Goal: Task Accomplishment & Management: Manage account settings

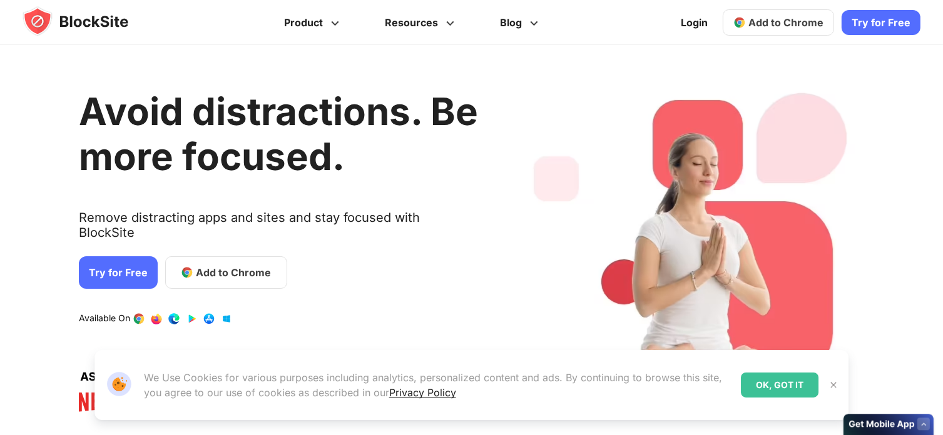
click at [776, 19] on span "Add to Chrome" at bounding box center [785, 22] width 75 height 13
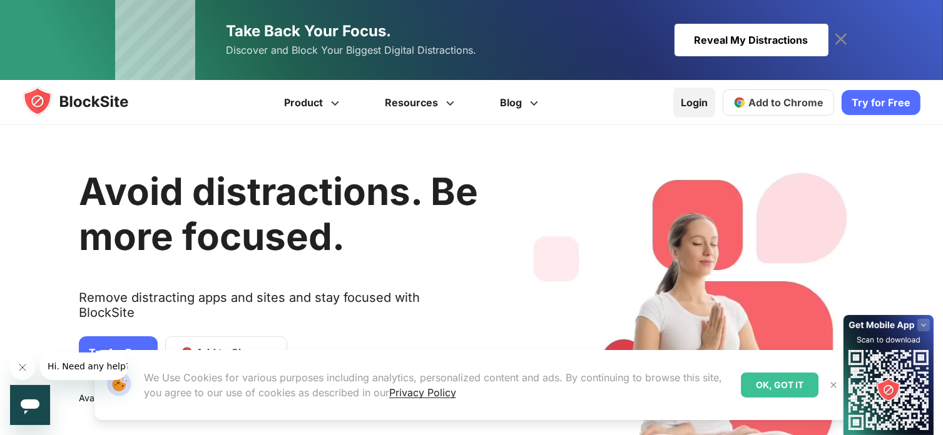
click at [688, 96] on link "Login" at bounding box center [694, 103] width 42 height 30
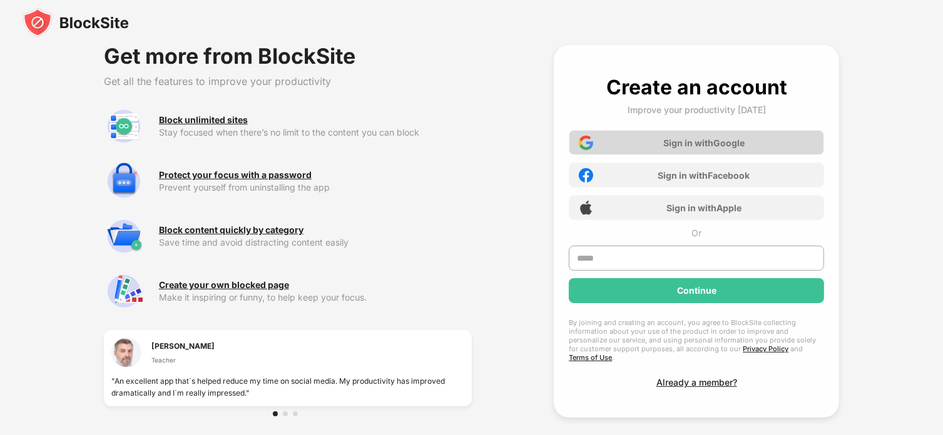
click at [719, 152] on div "Sign in with Google" at bounding box center [696, 142] width 255 height 25
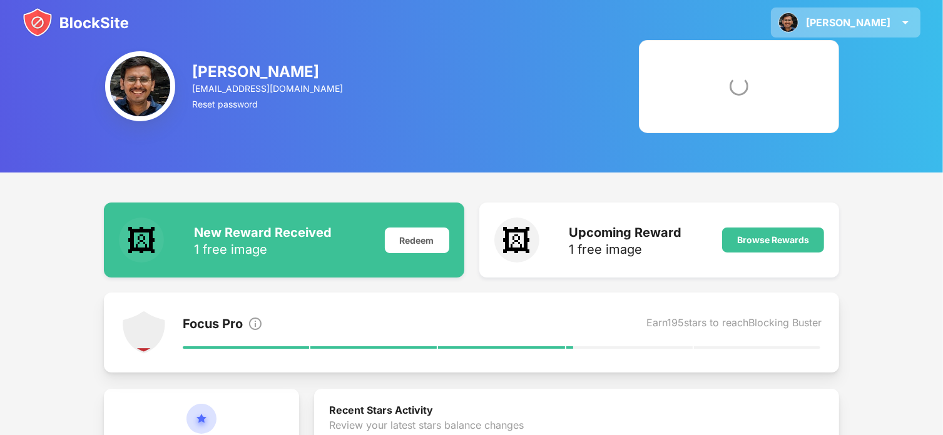
click at [886, 12] on div "vaibhav vaibhav shekhar View Account Insights Rewards Settings Support Log Out" at bounding box center [846, 23] width 150 height 30
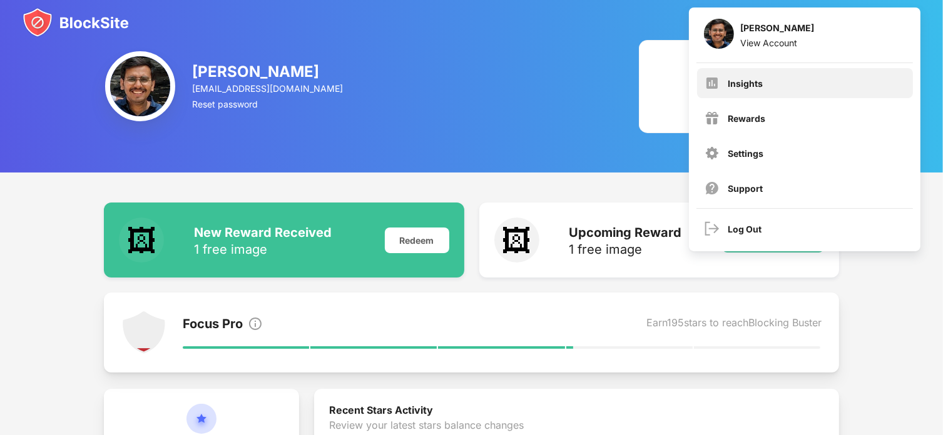
click at [773, 89] on div "Insights" at bounding box center [805, 83] width 216 height 30
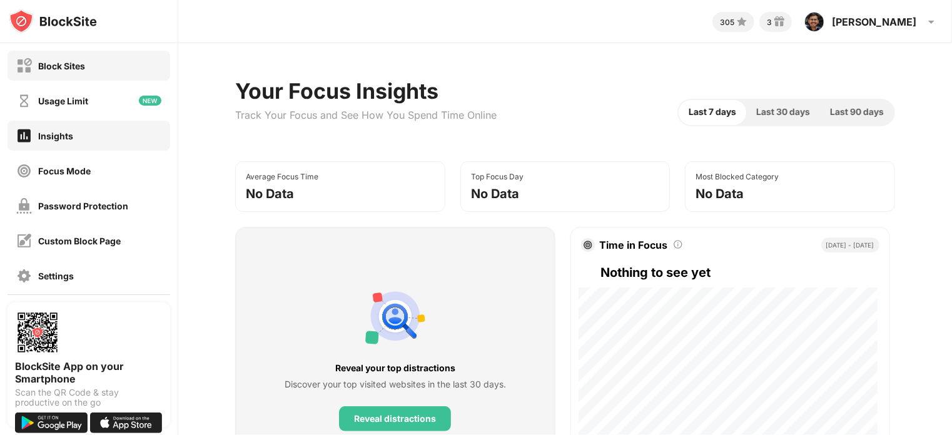
click at [120, 72] on div "Block Sites" at bounding box center [89, 66] width 163 height 30
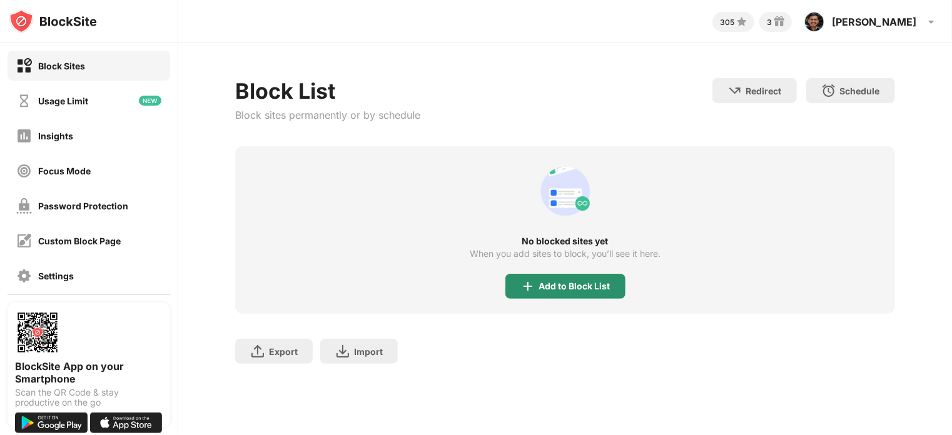
click at [539, 293] on div "Add to Block List" at bounding box center [565, 286] width 120 height 25
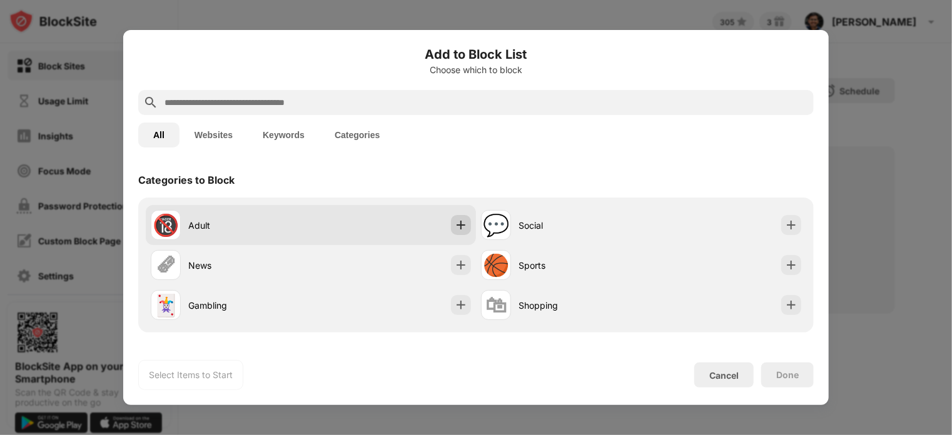
click at [458, 225] on img at bounding box center [461, 225] width 13 height 13
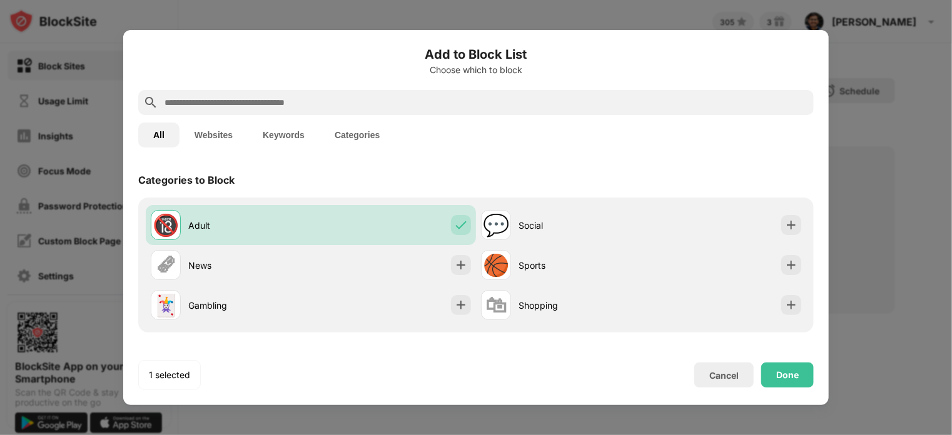
click at [484, 103] on input "text" at bounding box center [486, 102] width 646 height 15
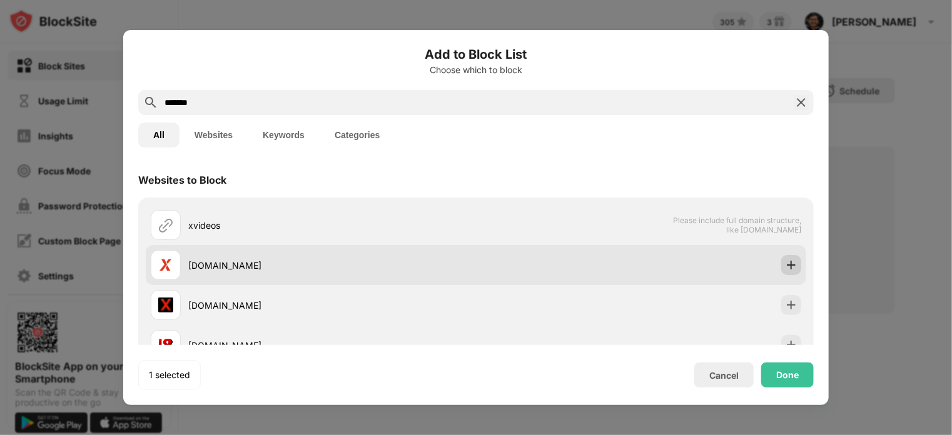
type input "*******"
click at [781, 272] on div at bounding box center [791, 265] width 20 height 20
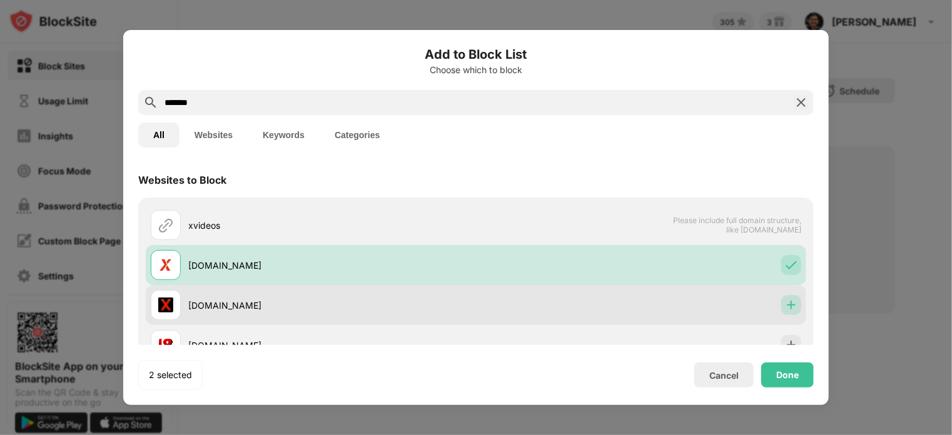
click at [785, 308] on img at bounding box center [791, 305] width 13 height 13
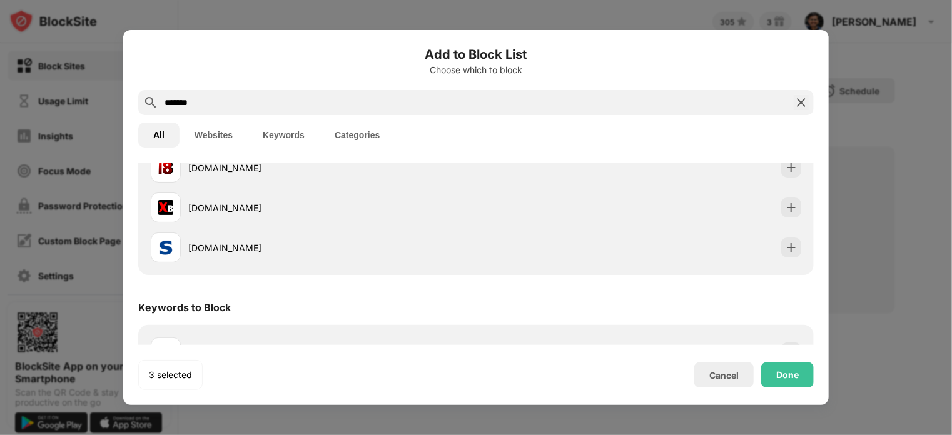
scroll to position [181, 0]
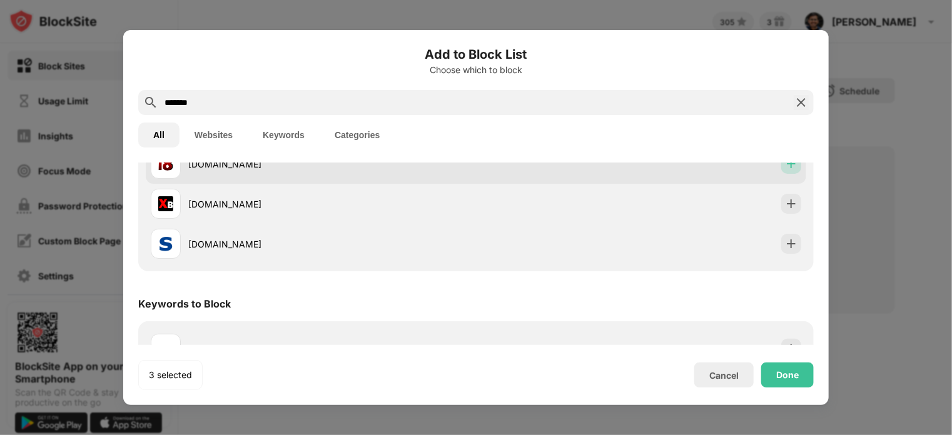
click at [788, 170] on div at bounding box center [791, 164] width 20 height 20
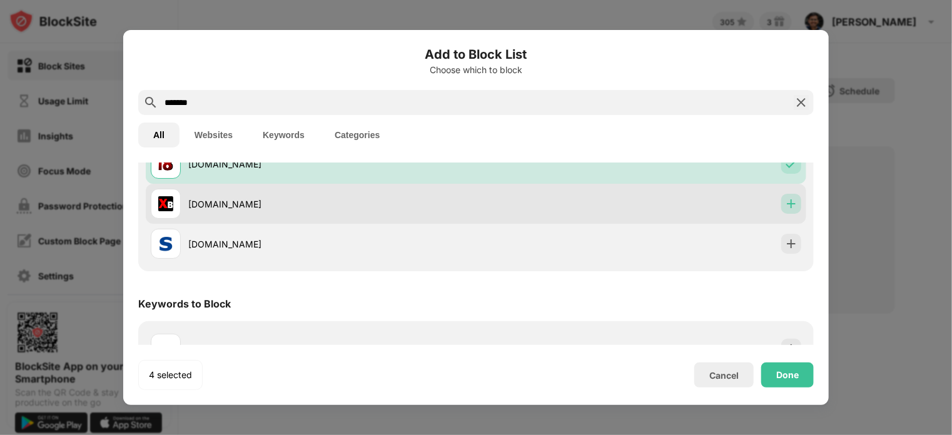
click at [785, 205] on img at bounding box center [791, 204] width 13 height 13
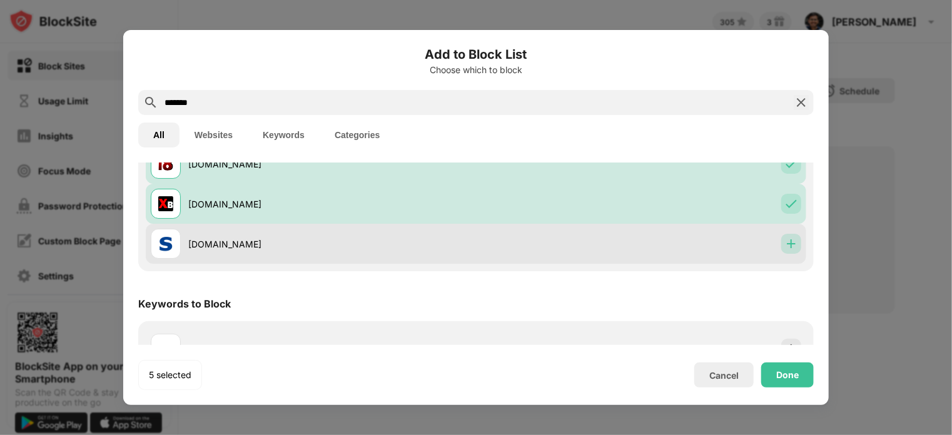
click at [785, 242] on img at bounding box center [791, 244] width 13 height 13
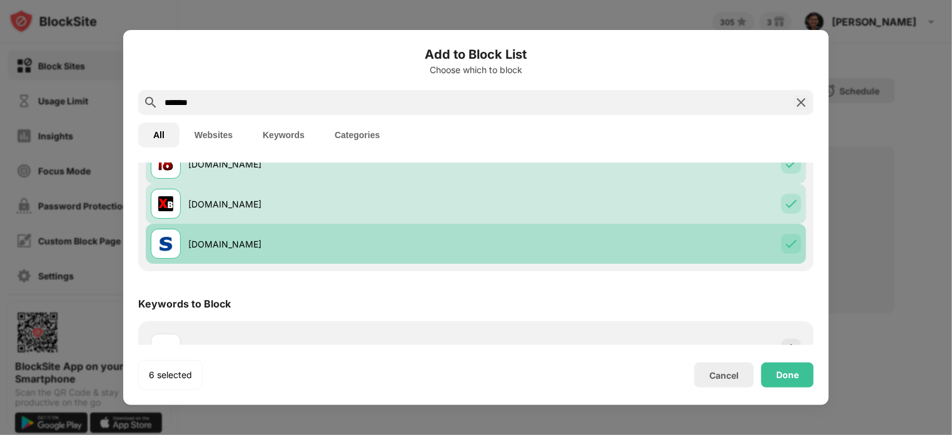
scroll to position [213, 0]
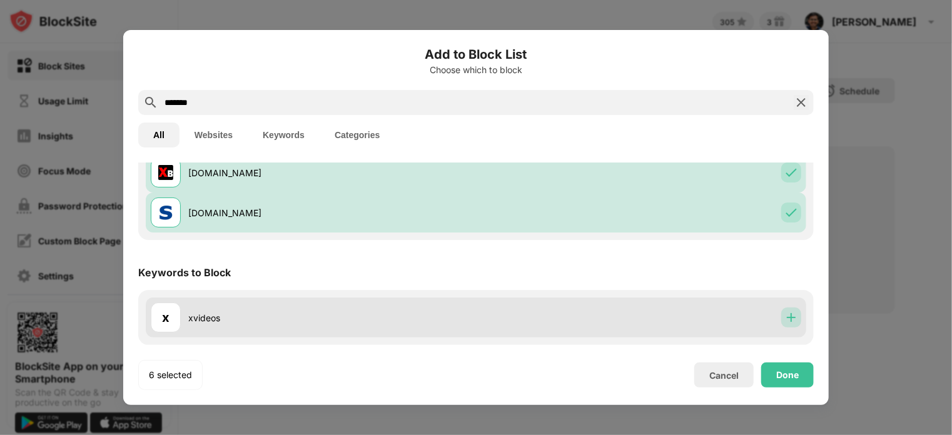
click at [785, 320] on img at bounding box center [791, 318] width 13 height 13
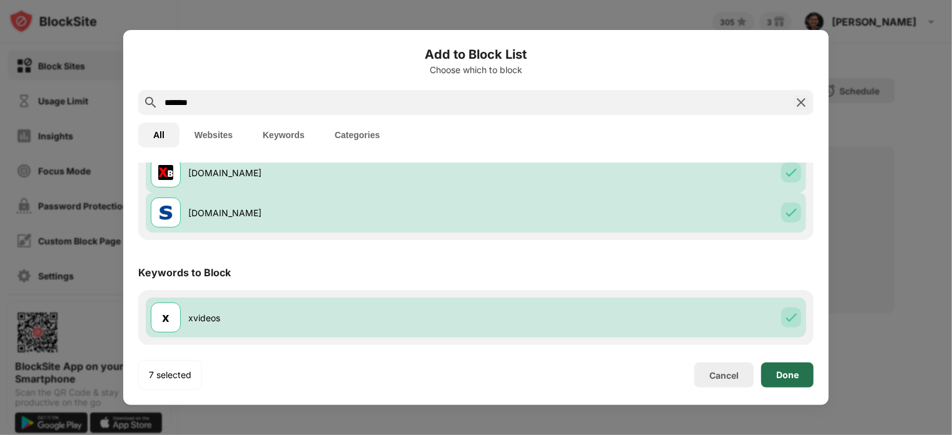
click at [781, 370] on div "Done" at bounding box center [787, 375] width 23 height 10
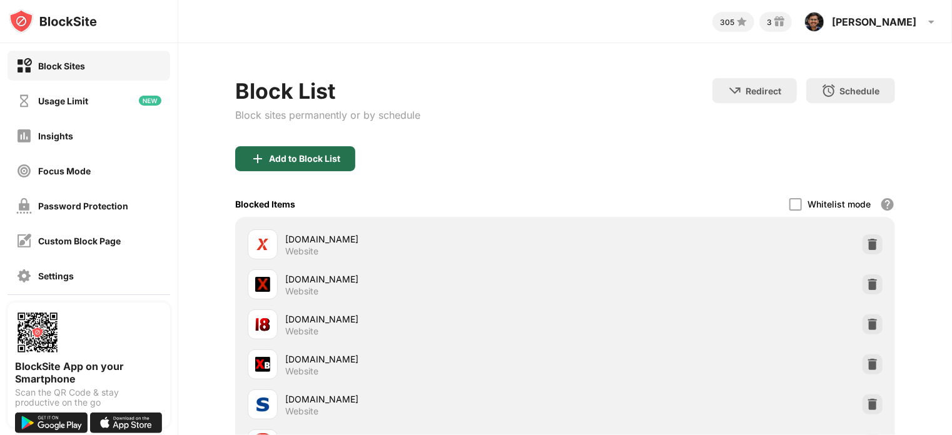
click at [335, 155] on div "Add to Block List" at bounding box center [304, 159] width 71 height 10
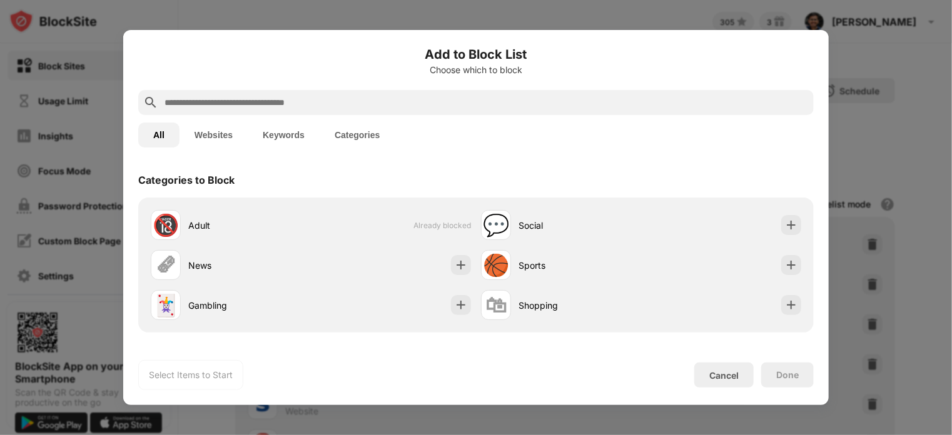
click at [243, 99] on input "text" at bounding box center [486, 102] width 646 height 15
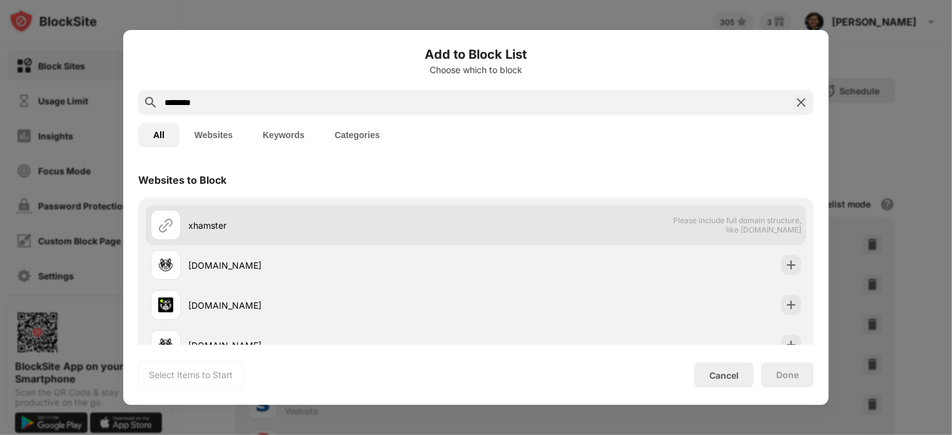
type input "********"
click at [768, 240] on div "xhamster Please include full domain structure, like domain.com" at bounding box center [476, 225] width 661 height 40
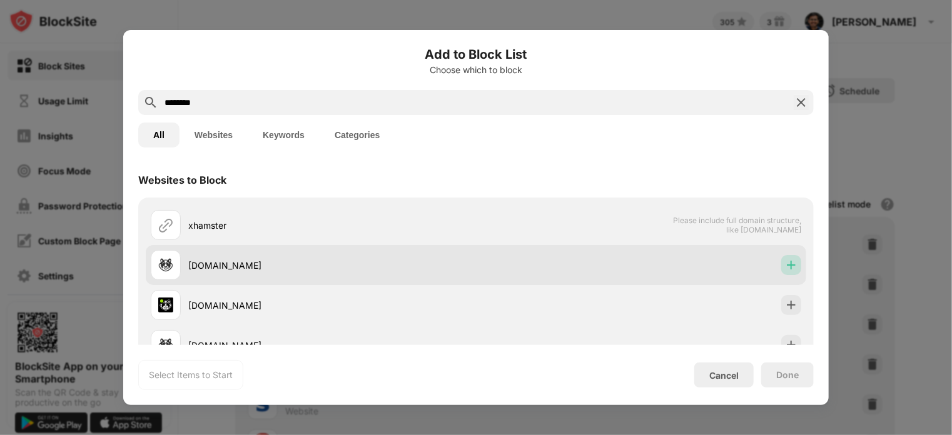
click at [785, 262] on img at bounding box center [791, 265] width 13 height 13
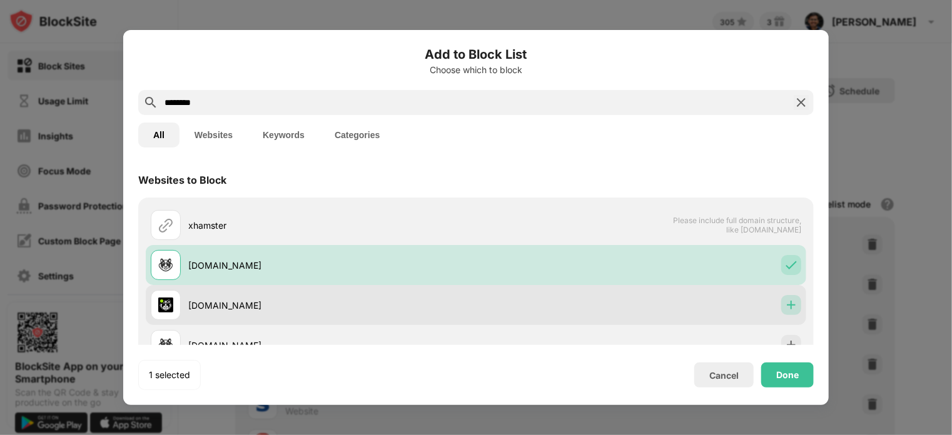
click at [781, 297] on div at bounding box center [791, 305] width 20 height 20
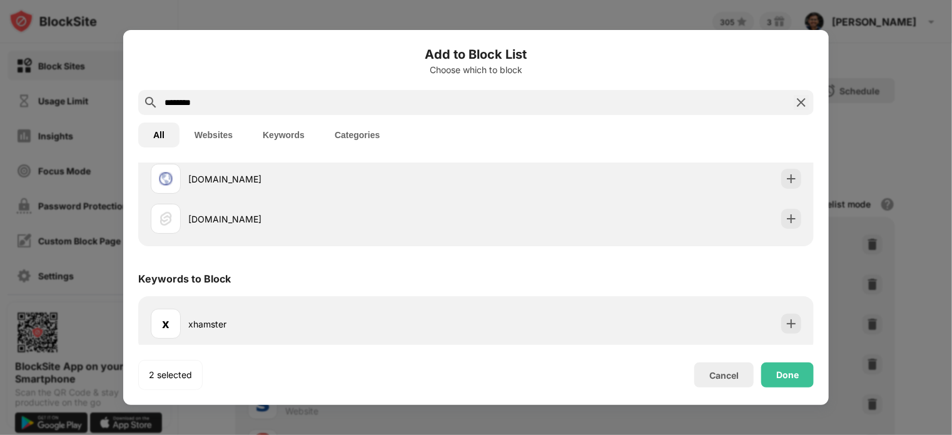
scroll to position [207, 0]
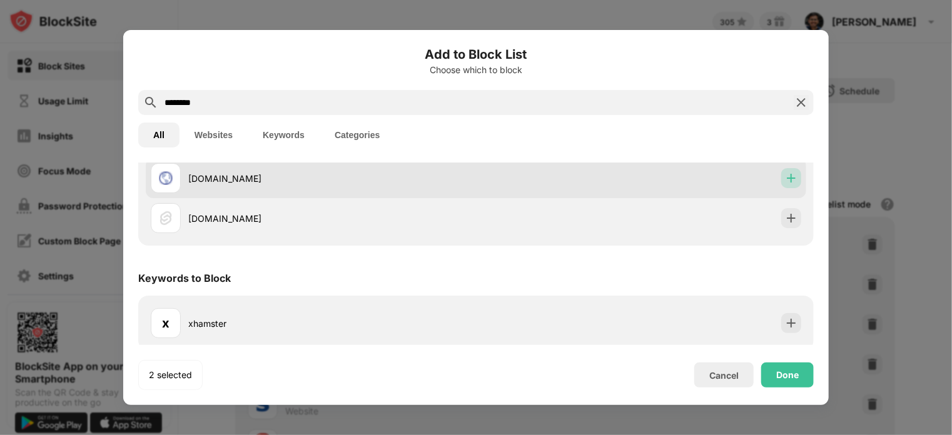
click at [784, 188] on div at bounding box center [791, 178] width 20 height 20
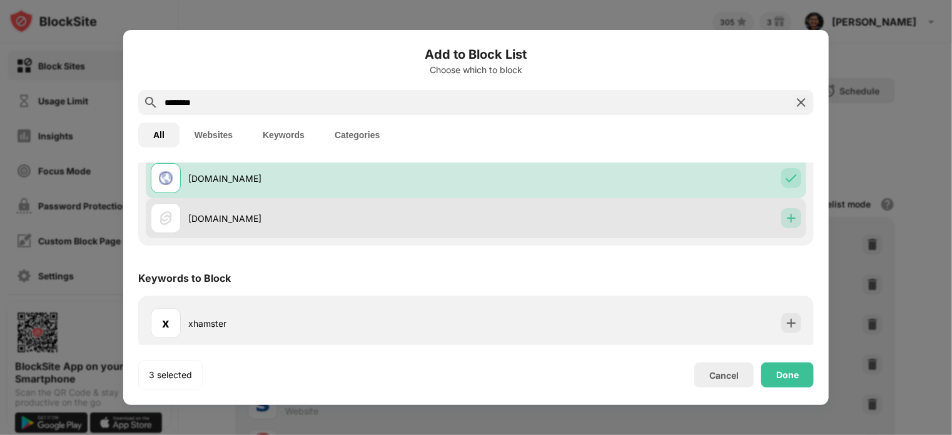
click at [786, 220] on img at bounding box center [791, 218] width 13 height 13
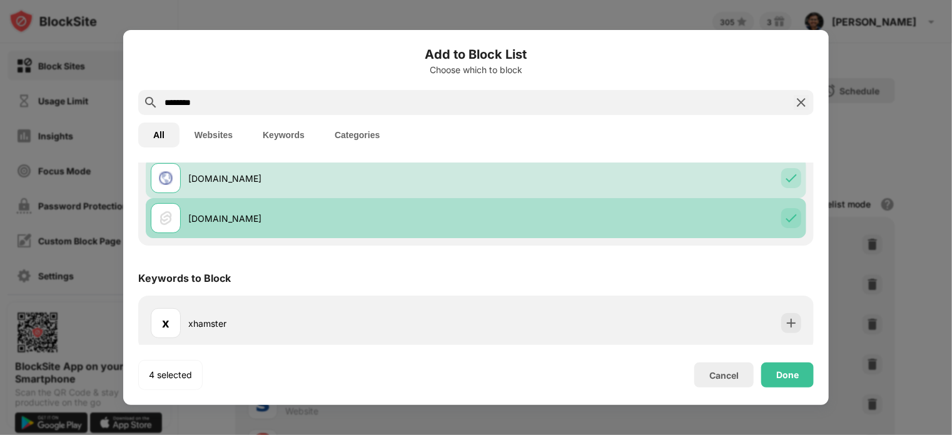
scroll to position [151, 0]
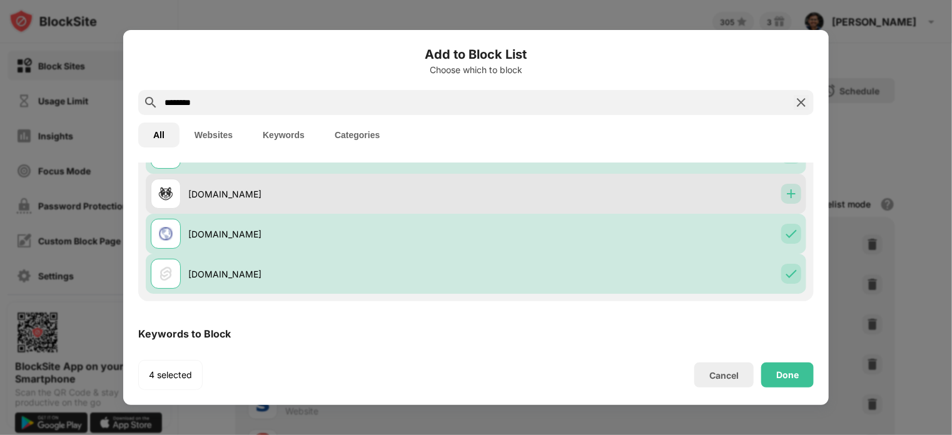
click at [786, 195] on img at bounding box center [791, 194] width 13 height 13
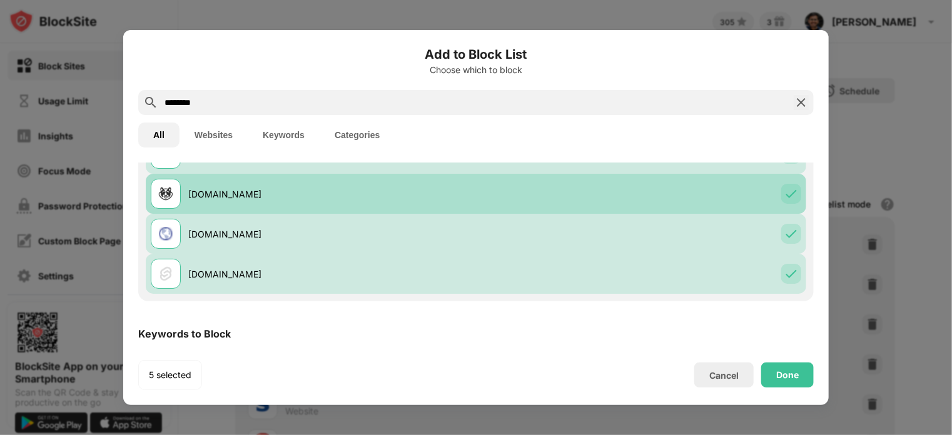
scroll to position [213, 0]
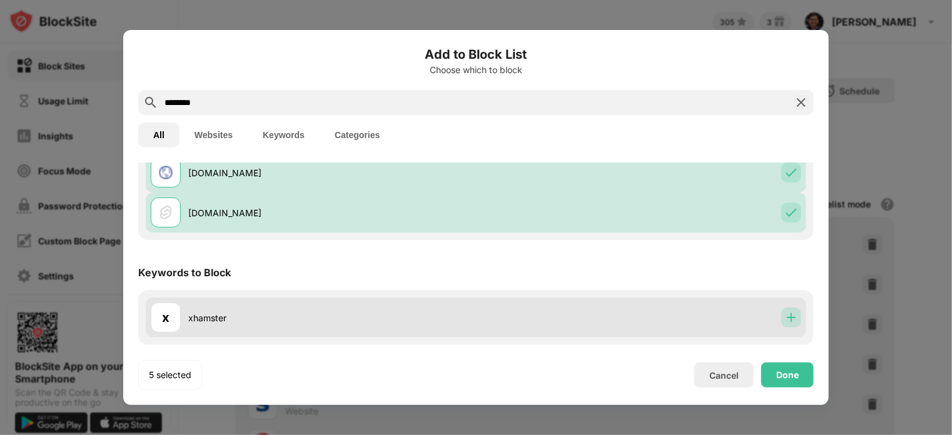
click at [788, 320] on div at bounding box center [791, 318] width 20 height 20
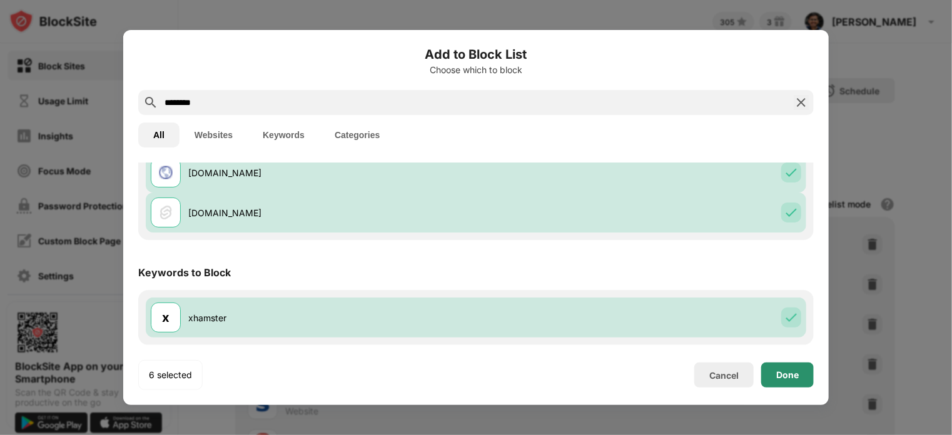
click at [791, 382] on div "Done" at bounding box center [787, 375] width 53 height 25
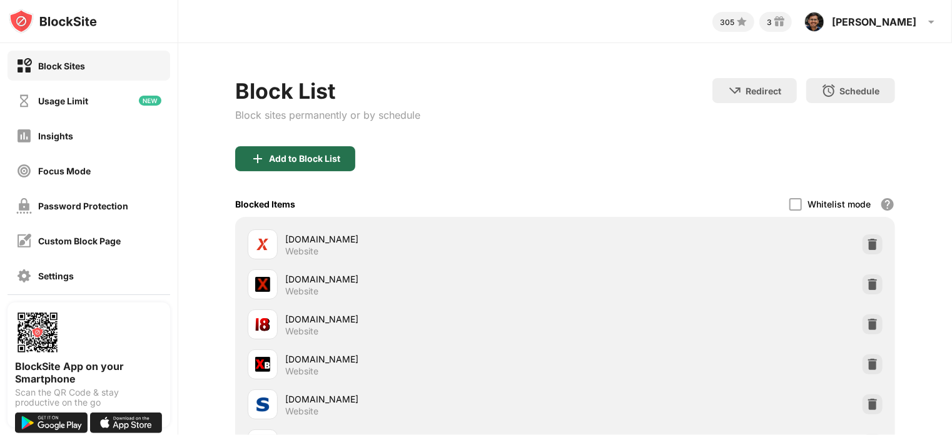
click at [320, 165] on div "Add to Block List" at bounding box center [295, 158] width 120 height 25
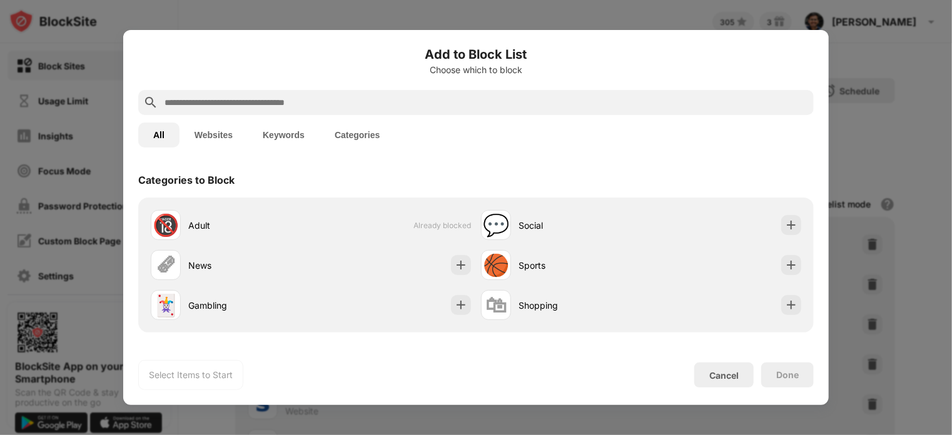
click at [322, 97] on input "text" at bounding box center [486, 102] width 646 height 15
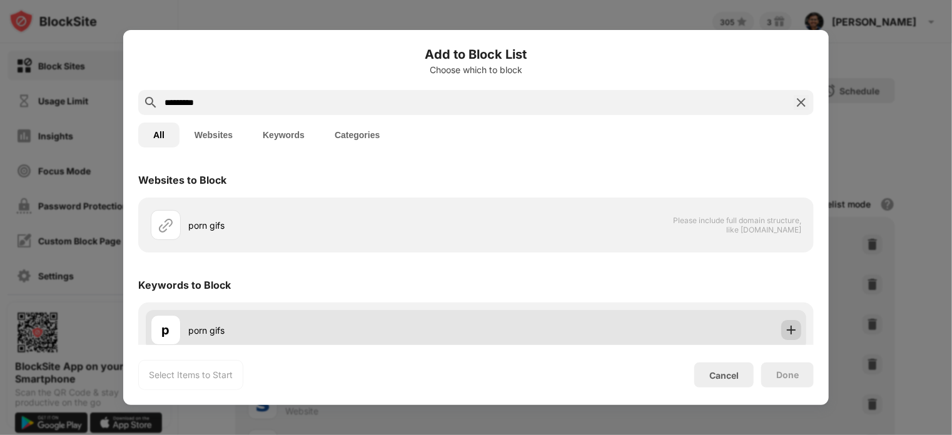
type input "*********"
click at [785, 326] on img at bounding box center [791, 330] width 13 height 13
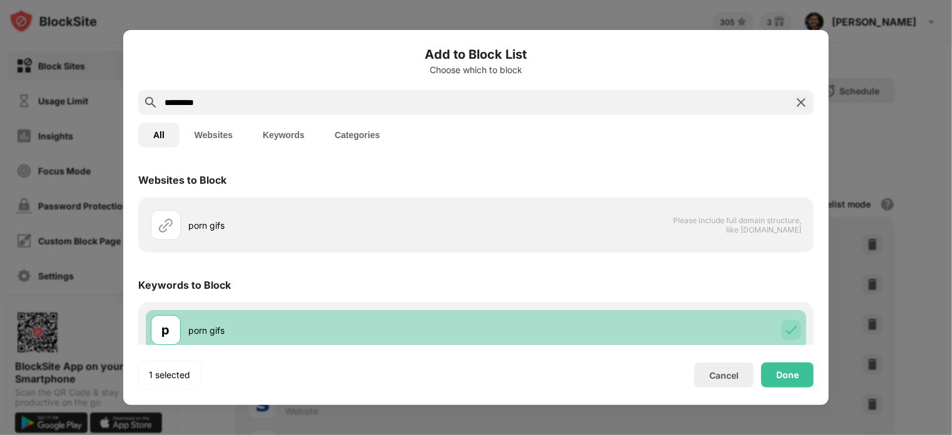
scroll to position [13, 0]
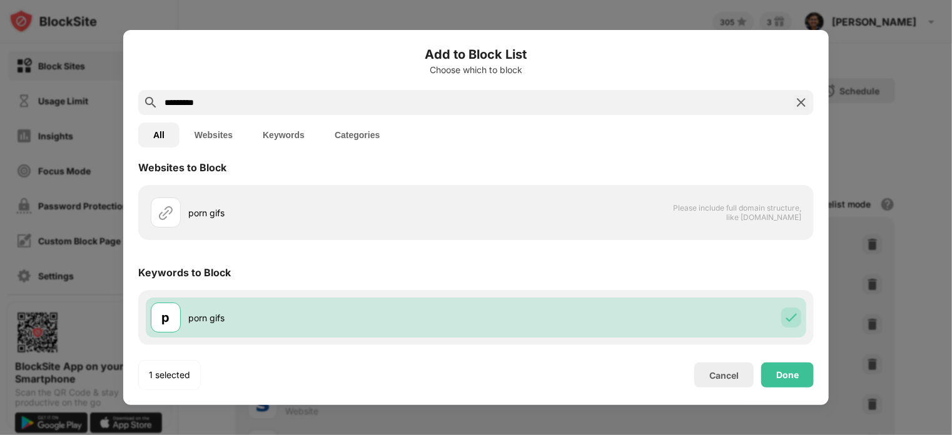
drag, startPoint x: 343, startPoint y: 104, endPoint x: 52, endPoint y: 175, distance: 299.9
click at [52, 435] on div "Add to Block List Choose which to block ********* All Websites Keywords Categor…" at bounding box center [476, 435] width 952 height 0
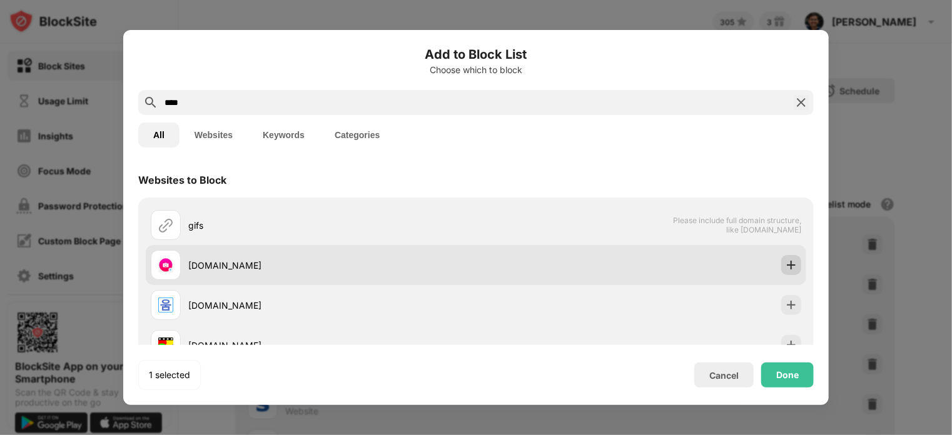
type input "****"
click at [785, 265] on img at bounding box center [791, 265] width 13 height 13
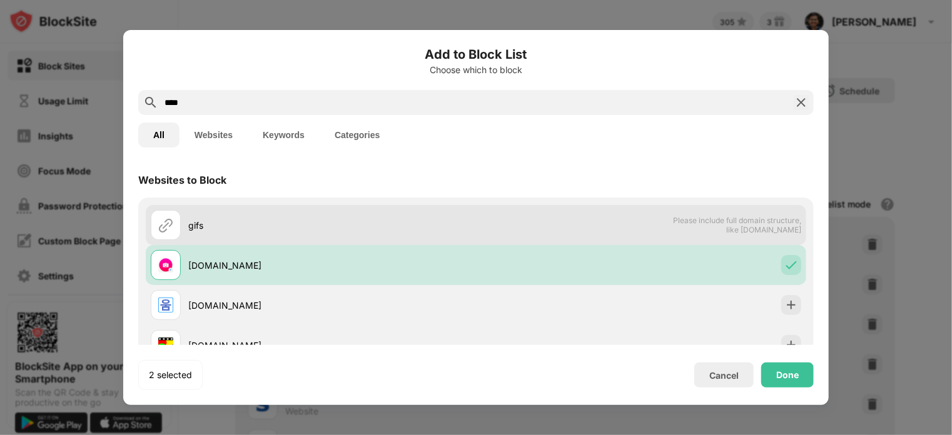
click at [681, 235] on div "gifs Please include full domain structure, like domain.com" at bounding box center [476, 225] width 661 height 40
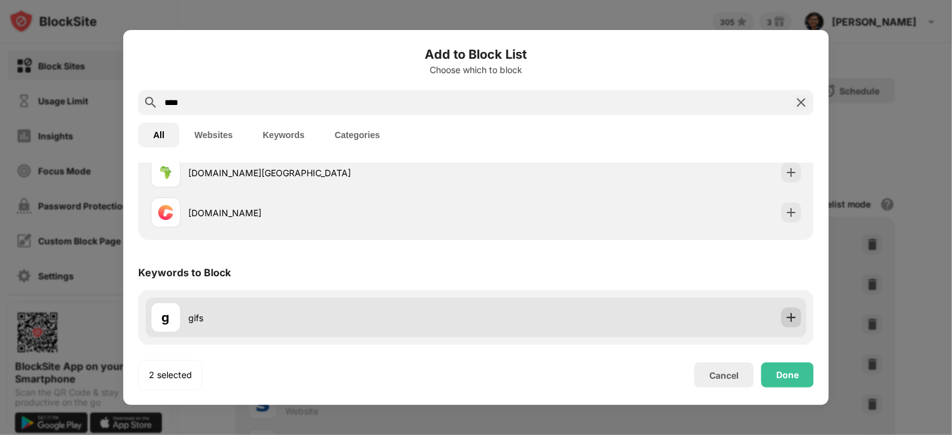
click at [785, 323] on img at bounding box center [791, 318] width 13 height 13
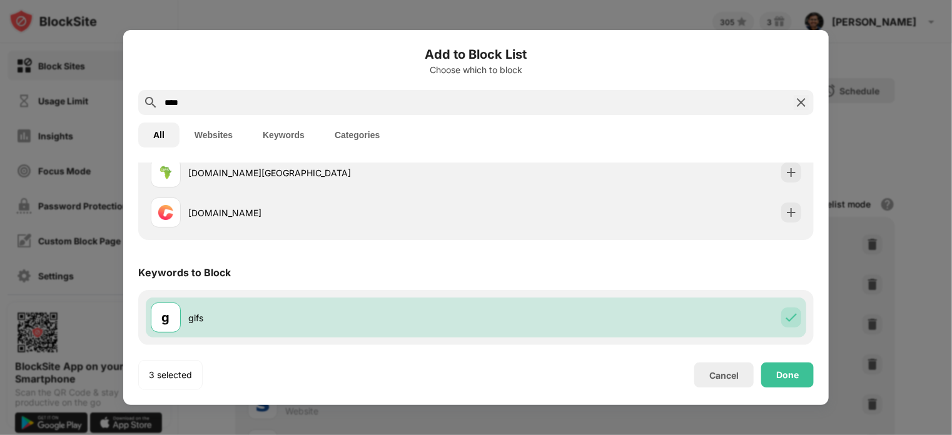
click at [435, 98] on input "****" at bounding box center [476, 102] width 626 height 15
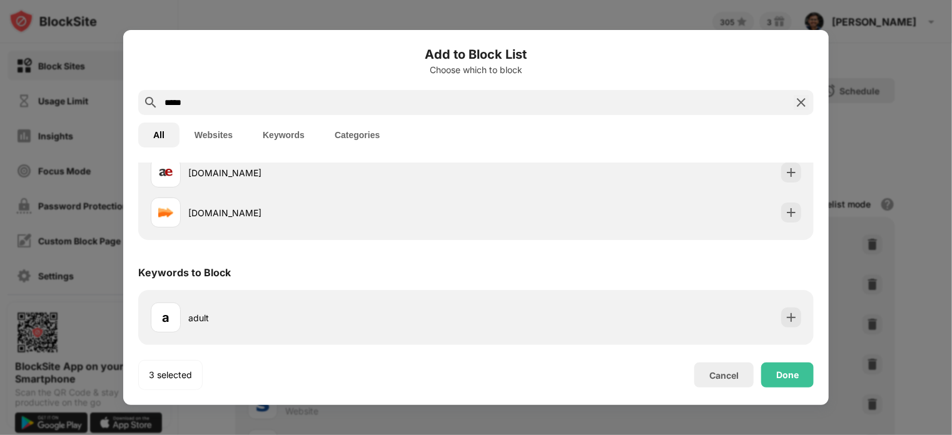
scroll to position [0, 0]
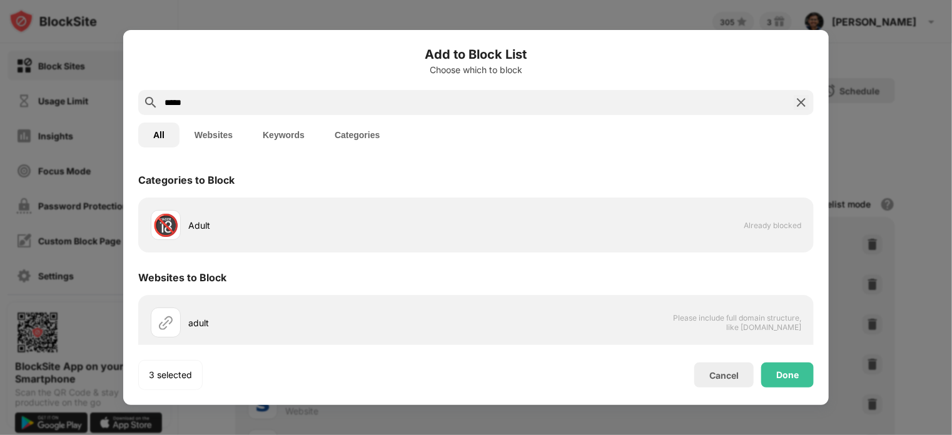
click at [360, 101] on input "*****" at bounding box center [476, 102] width 626 height 15
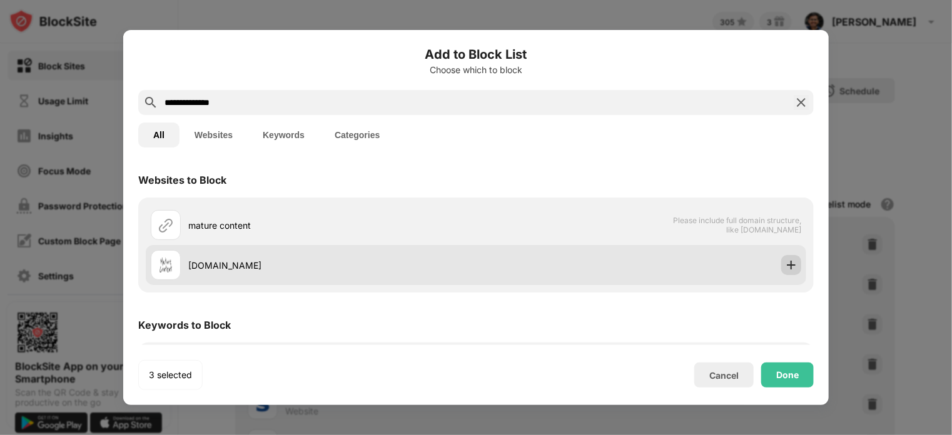
scroll to position [53, 0]
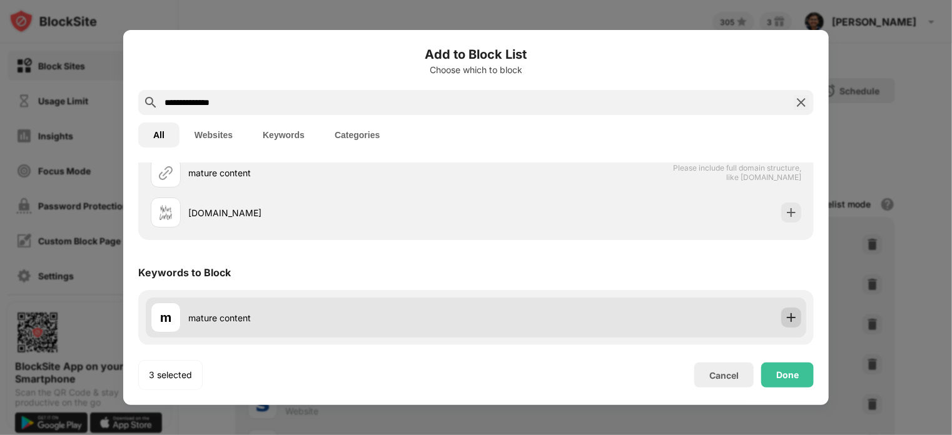
type input "**********"
click at [785, 320] on img at bounding box center [791, 318] width 13 height 13
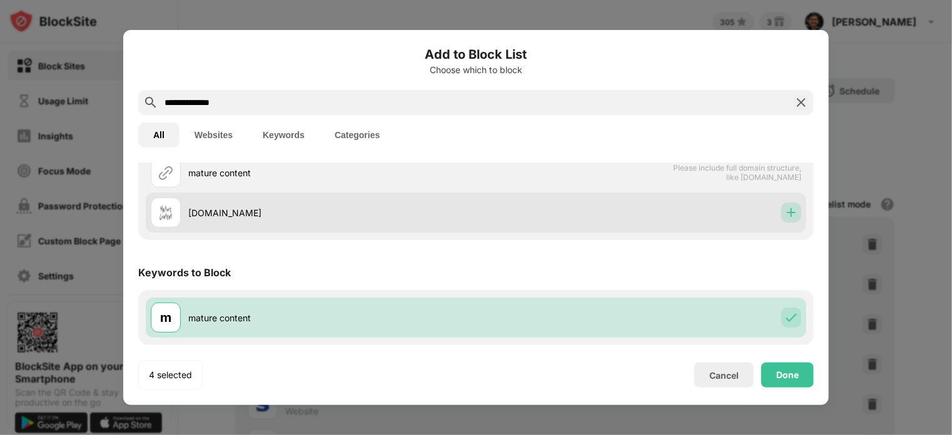
click at [788, 215] on img at bounding box center [791, 212] width 13 height 13
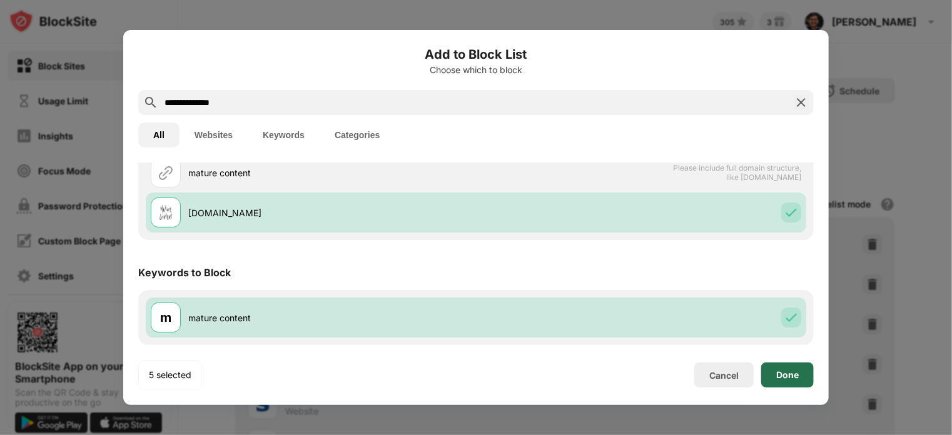
click at [781, 367] on div "Done" at bounding box center [787, 375] width 53 height 25
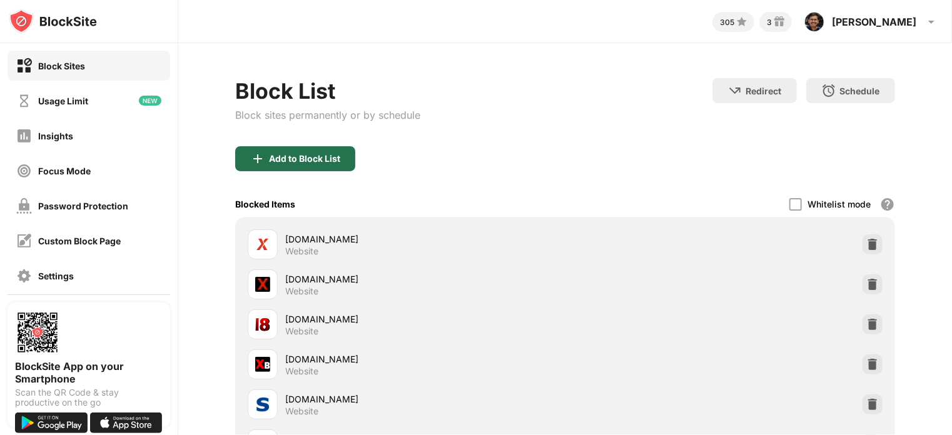
click at [328, 154] on div "Add to Block List" at bounding box center [304, 159] width 71 height 10
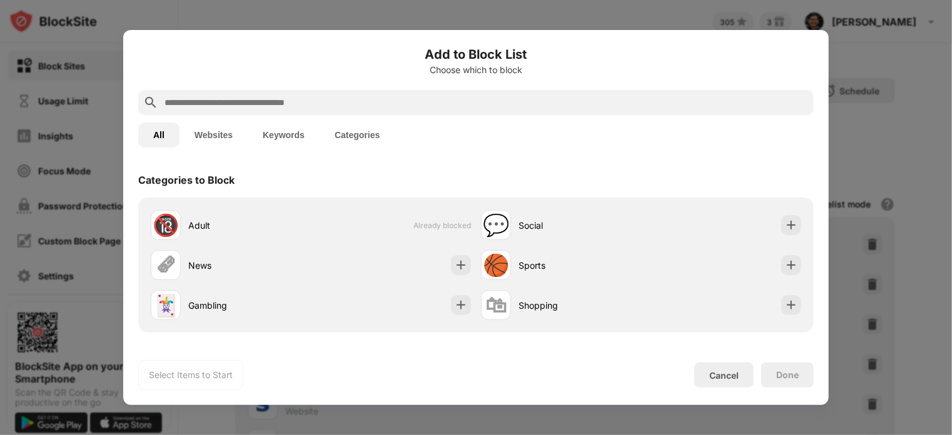
click at [411, 108] on input "text" at bounding box center [486, 102] width 646 height 15
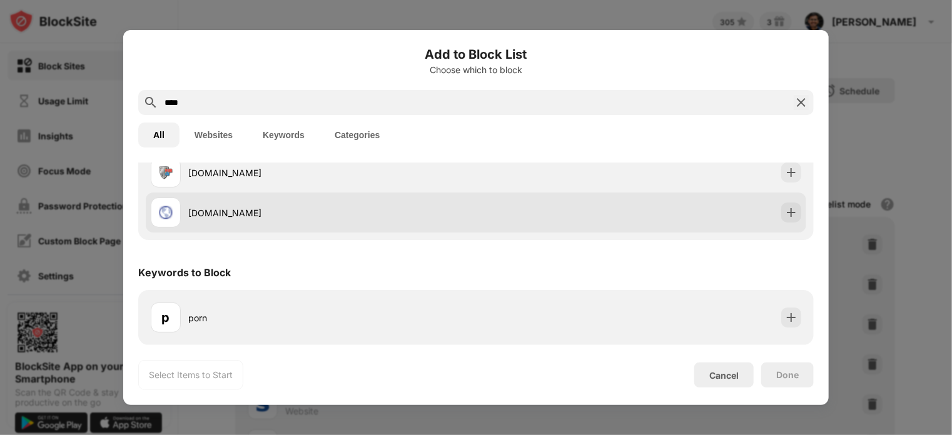
scroll to position [92, 0]
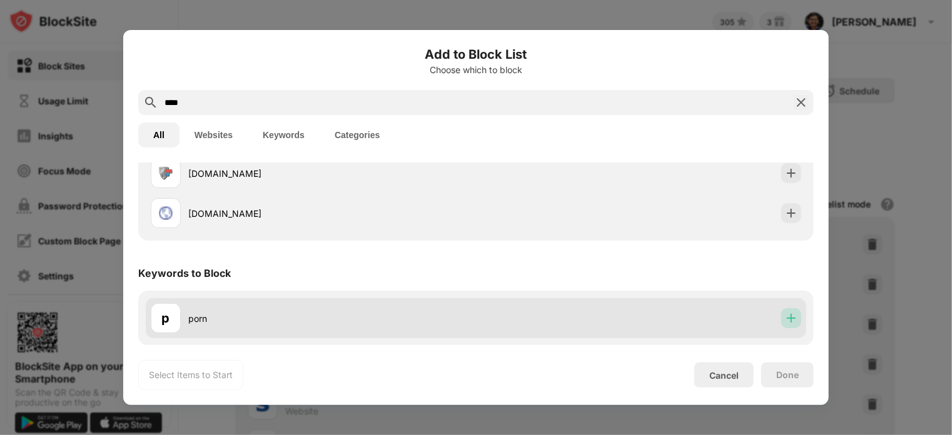
click at [788, 319] on div at bounding box center [791, 318] width 20 height 20
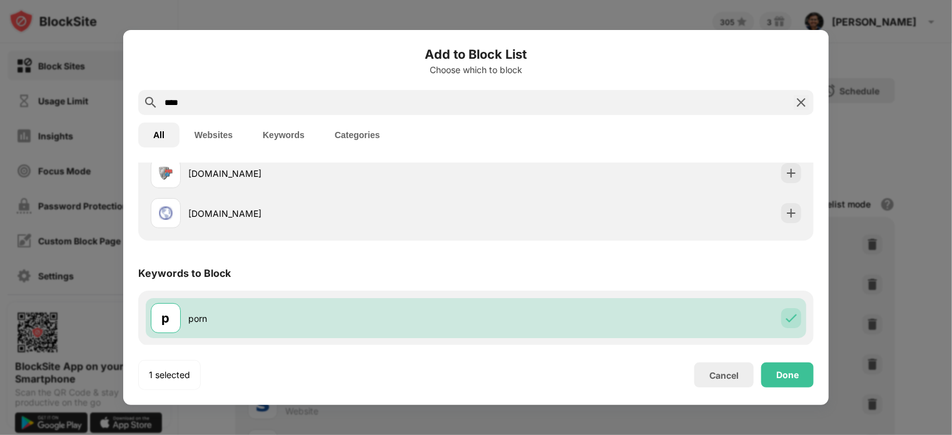
click at [455, 104] on input "****" at bounding box center [476, 102] width 626 height 15
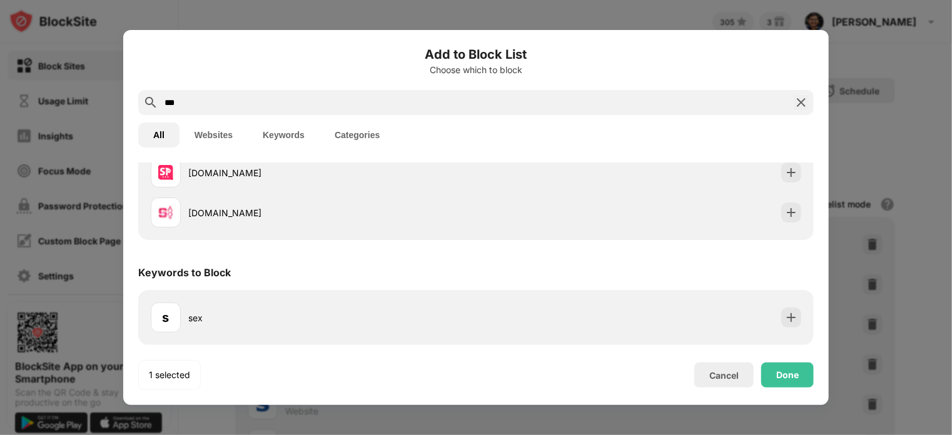
scroll to position [115, 0]
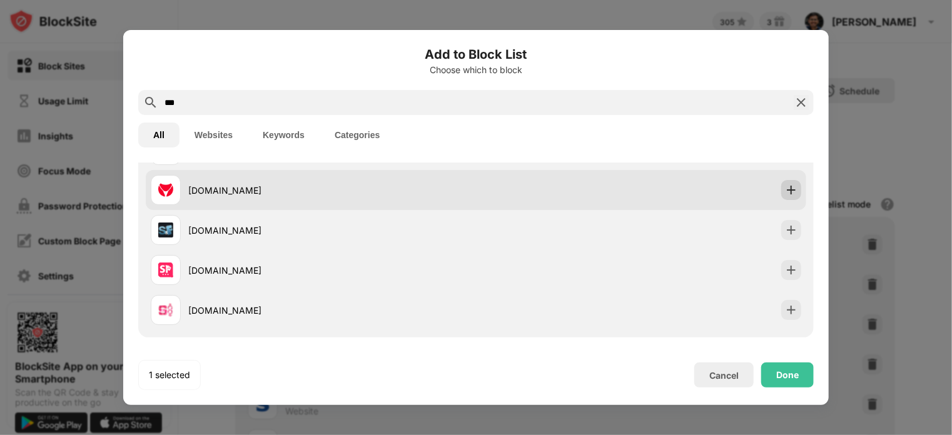
type input "***"
click at [786, 198] on div at bounding box center [791, 190] width 20 height 20
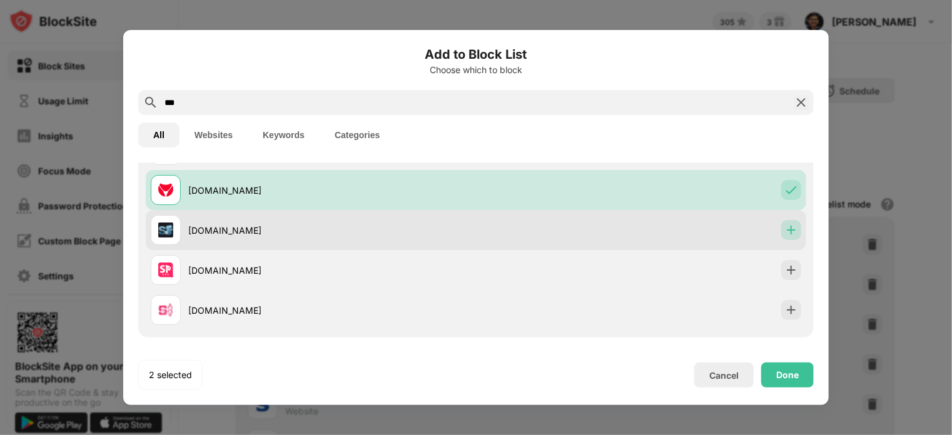
click at [788, 230] on div at bounding box center [791, 230] width 20 height 20
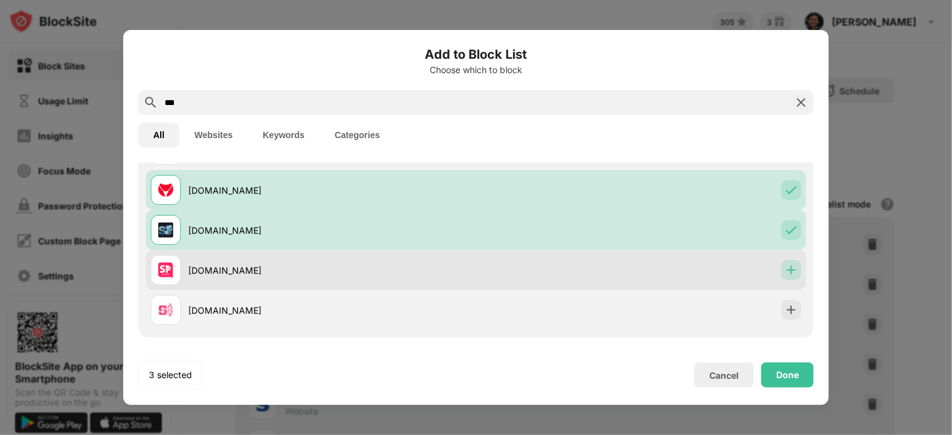
click at [788, 268] on div at bounding box center [791, 270] width 20 height 20
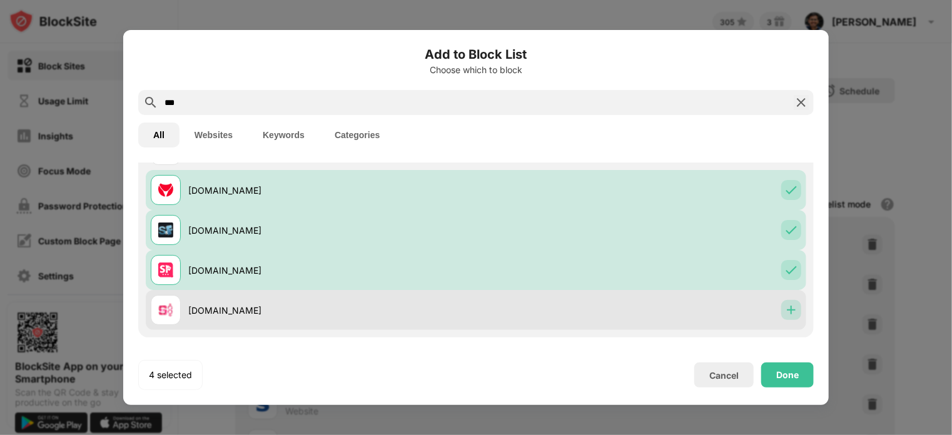
click at [788, 307] on div at bounding box center [791, 310] width 20 height 20
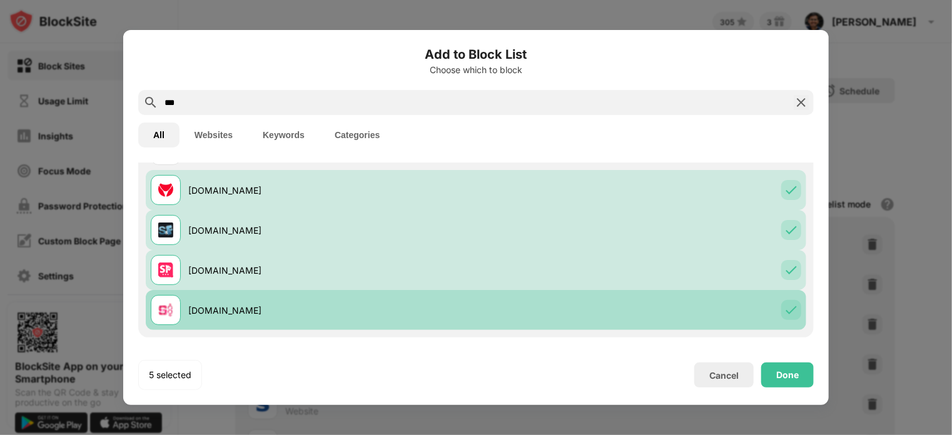
scroll to position [213, 0]
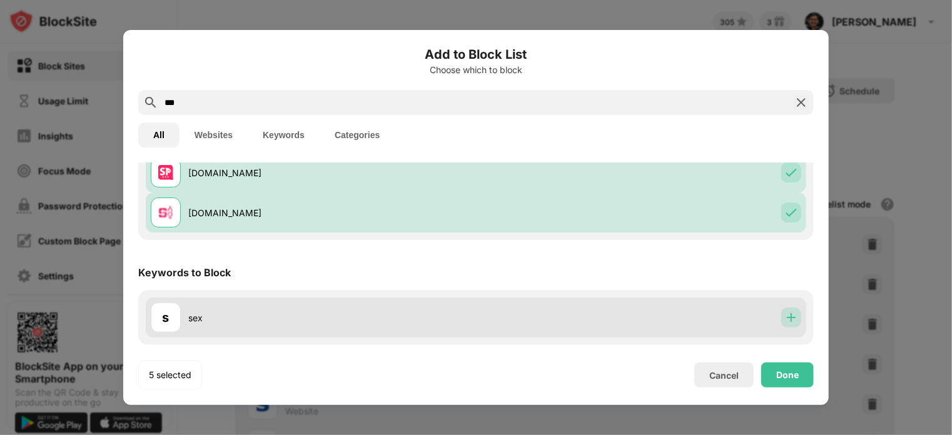
click at [786, 316] on img at bounding box center [791, 318] width 13 height 13
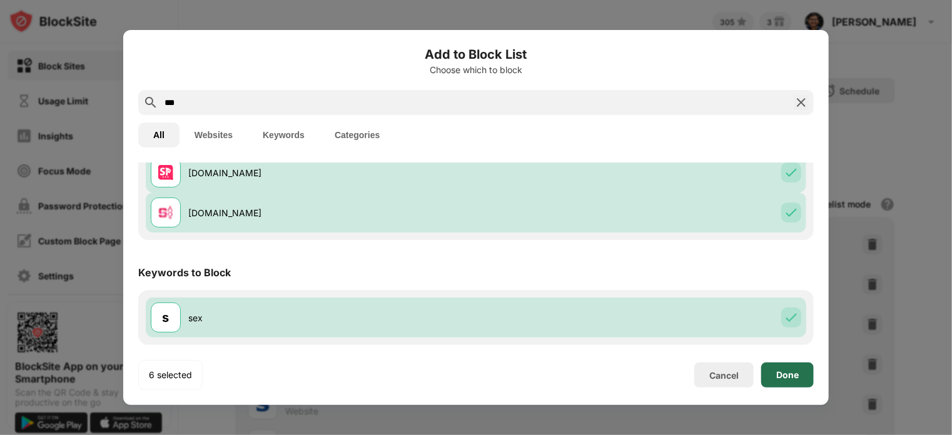
click at [779, 369] on div "Done" at bounding box center [787, 375] width 53 height 25
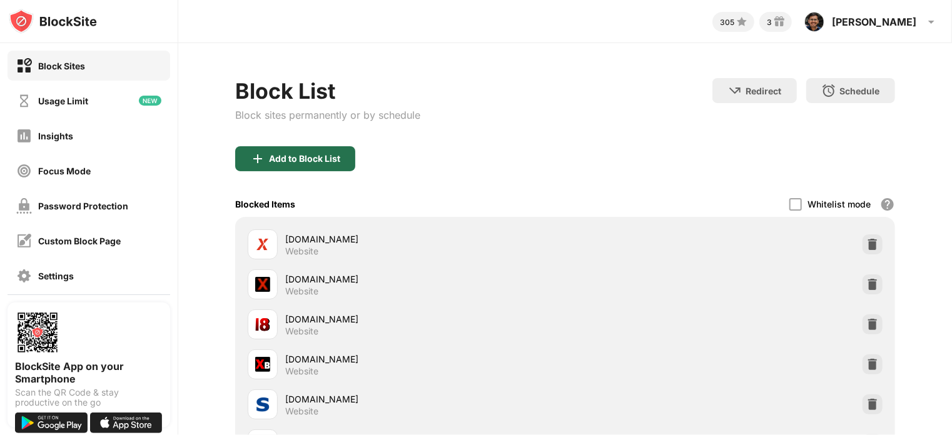
click at [322, 163] on div "Add to Block List" at bounding box center [295, 158] width 120 height 25
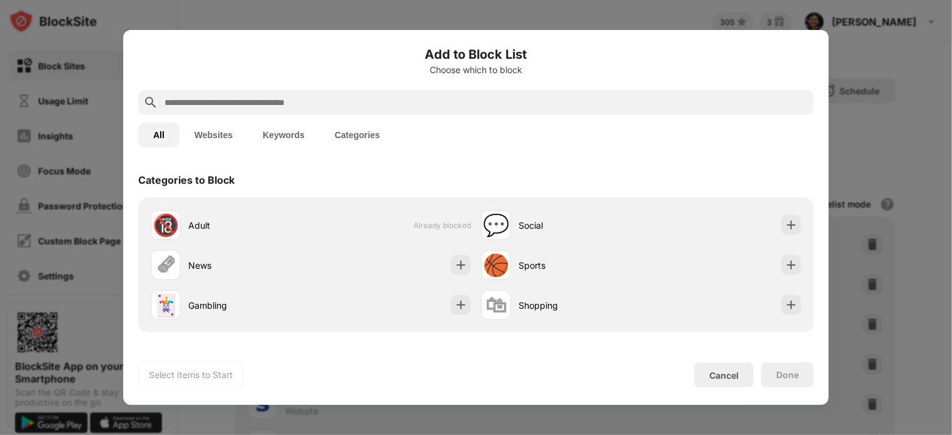
click at [364, 106] on input "text" at bounding box center [486, 102] width 646 height 15
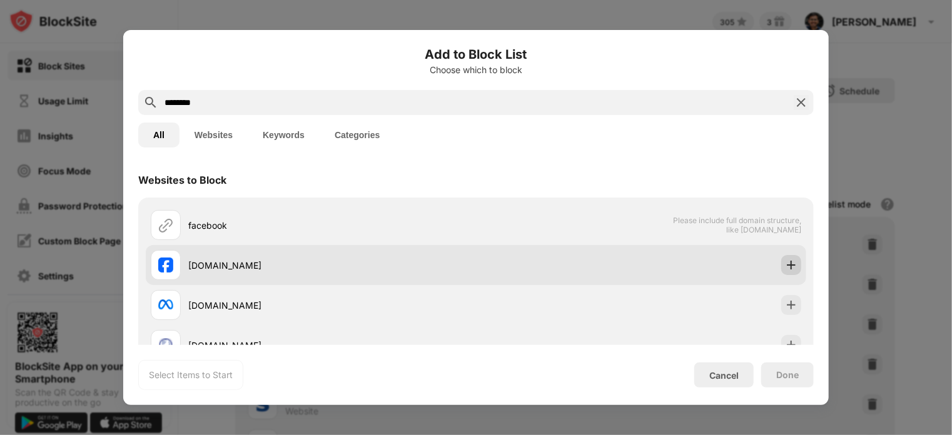
type input "********"
click at [785, 264] on img at bounding box center [791, 265] width 13 height 13
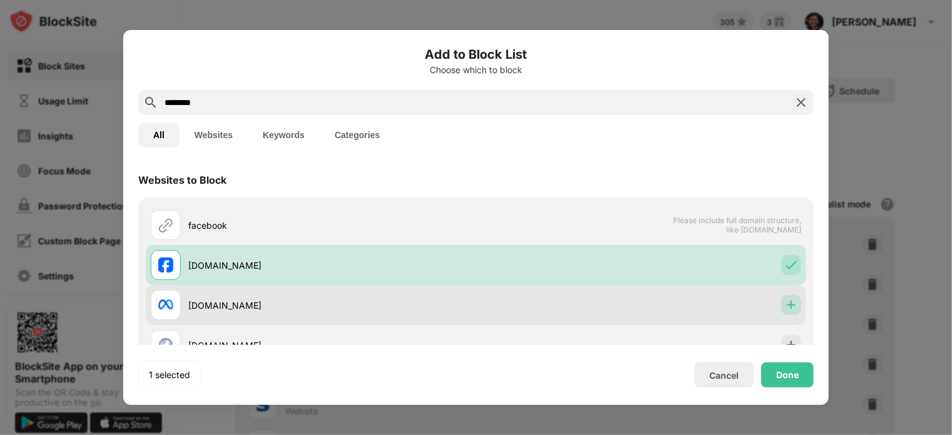
click at [785, 299] on img at bounding box center [791, 305] width 13 height 13
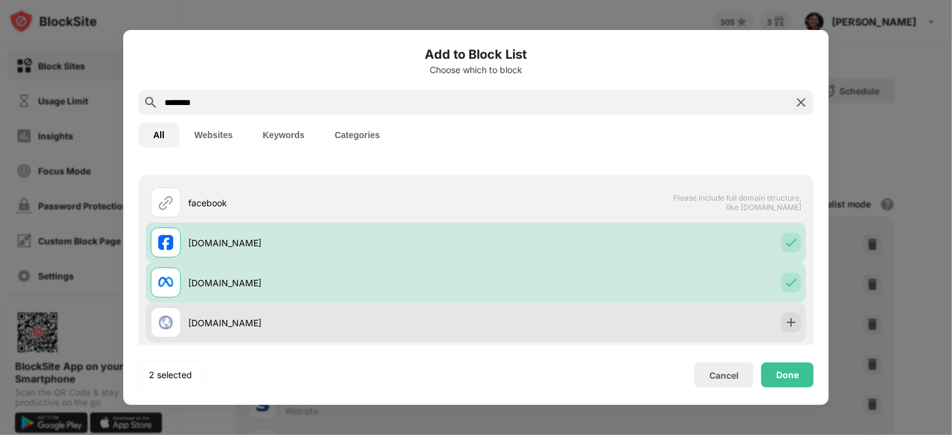
scroll to position [213, 0]
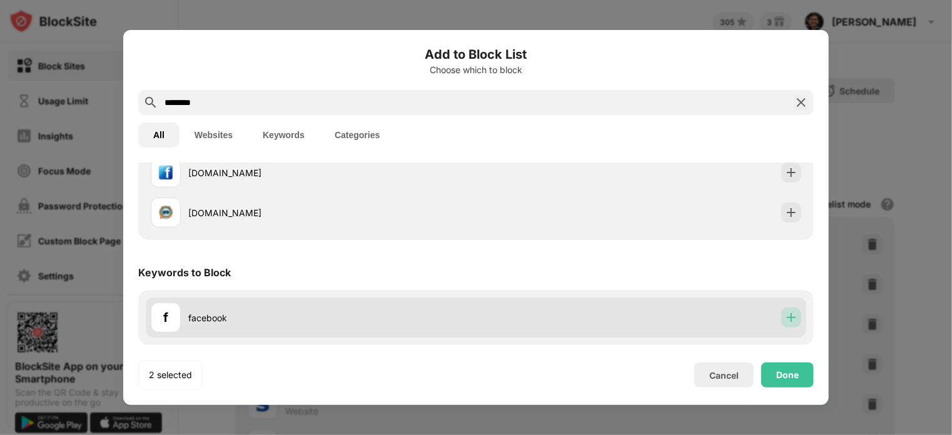
click at [789, 327] on div at bounding box center [791, 318] width 20 height 20
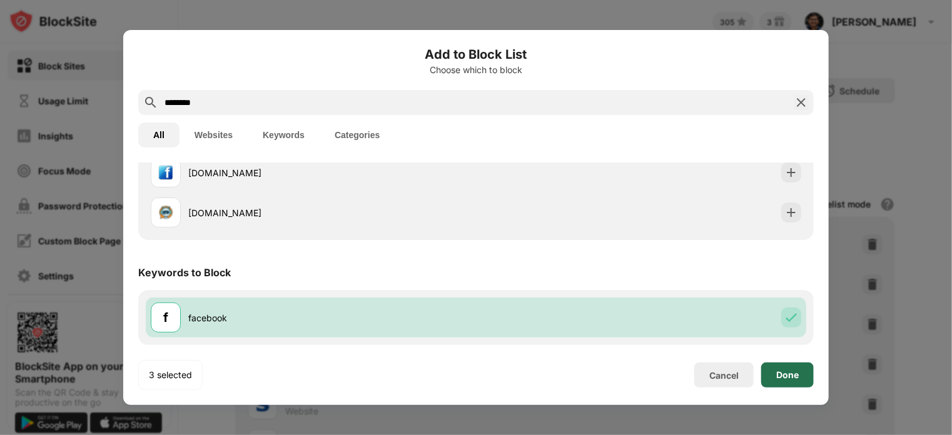
click at [791, 373] on div "Done" at bounding box center [787, 375] width 23 height 10
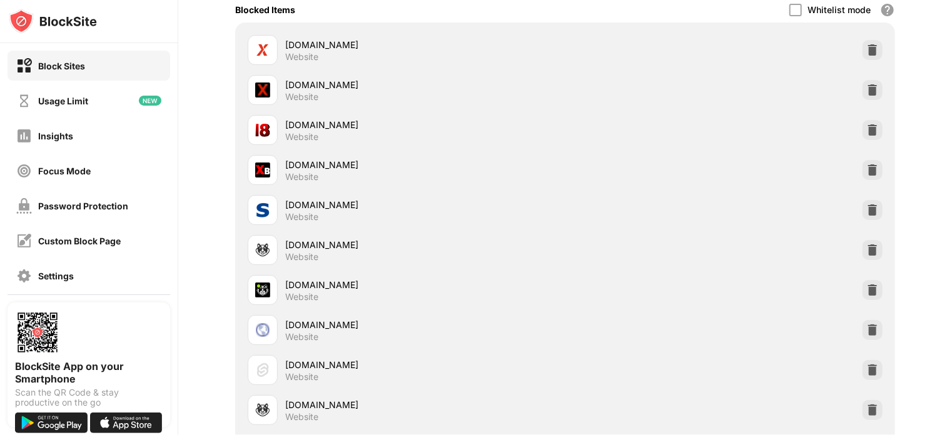
scroll to position [0, 0]
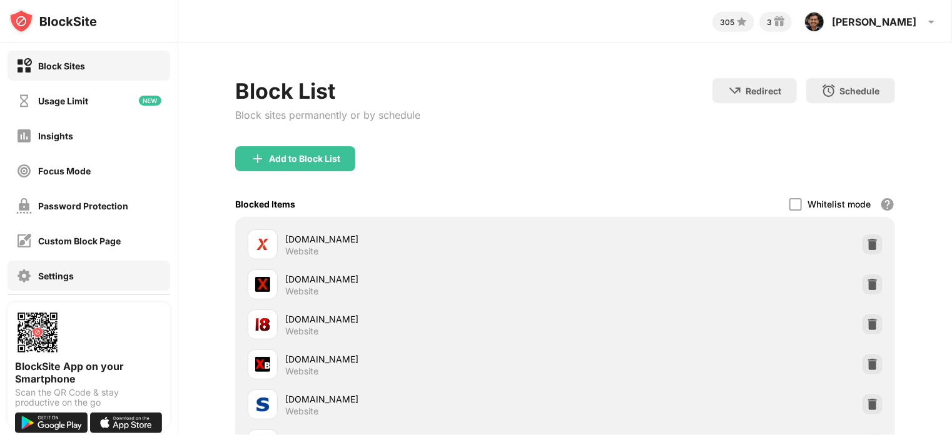
click at [158, 281] on div "Settings" at bounding box center [89, 276] width 163 height 30
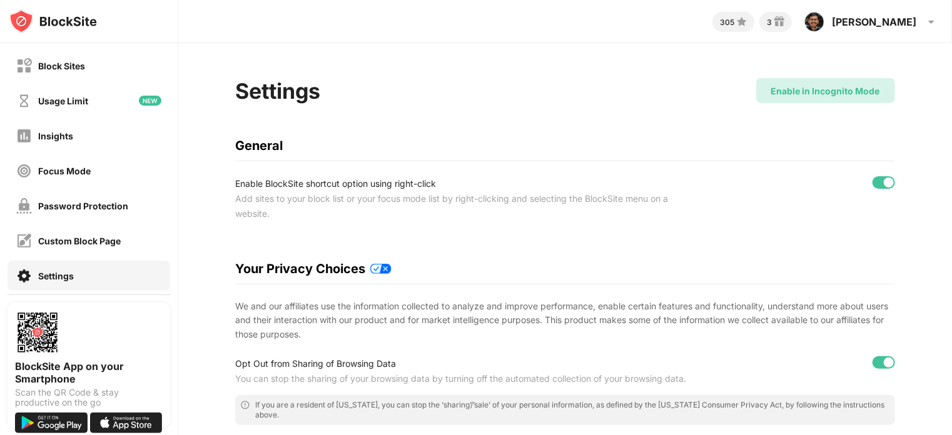
click at [783, 88] on div "Enable in Incognito Mode" at bounding box center [825, 91] width 109 height 11
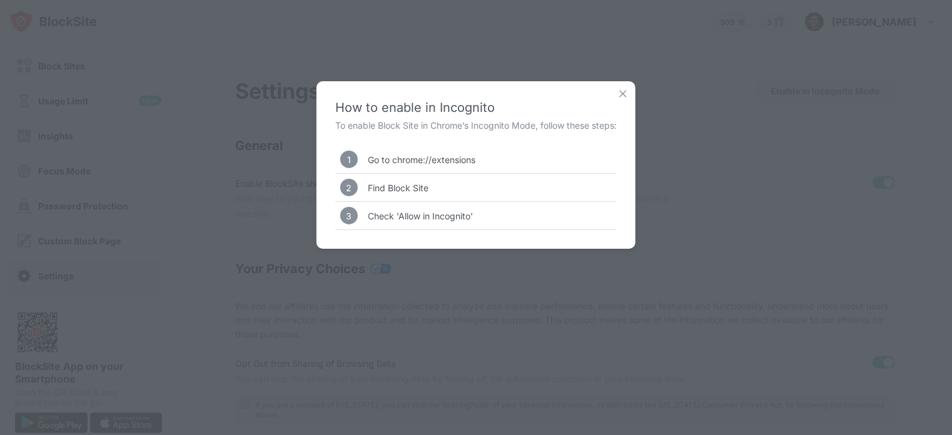
click at [618, 89] on img at bounding box center [623, 94] width 13 height 13
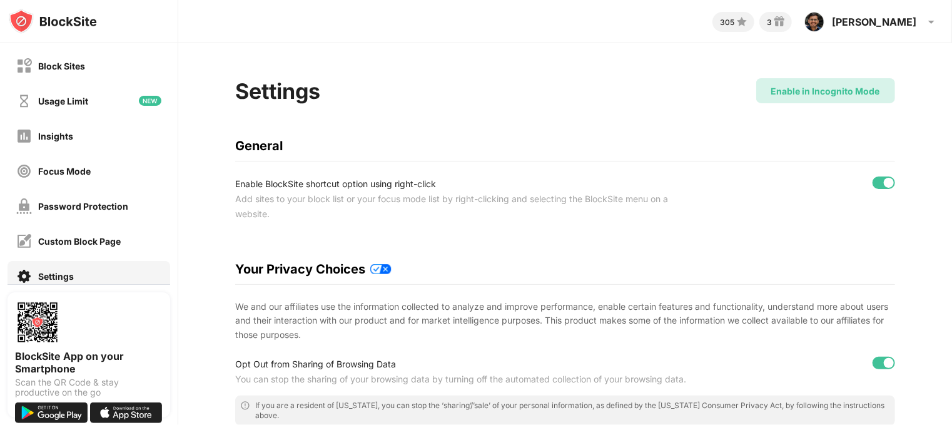
click at [777, 93] on div "Enable in Incognito Mode" at bounding box center [825, 91] width 109 height 11
